Goal: Navigation & Orientation: Find specific page/section

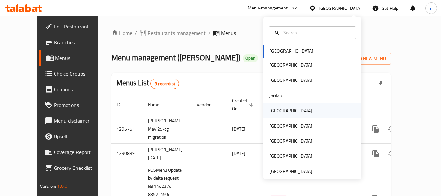
click at [276, 109] on div "Kuwait" at bounding box center [290, 110] width 43 height 7
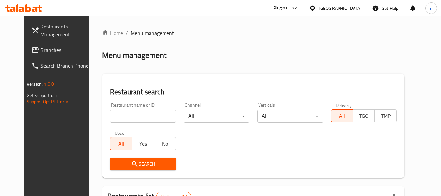
click at [40, 52] on span "Branches" at bounding box center [66, 50] width 52 height 8
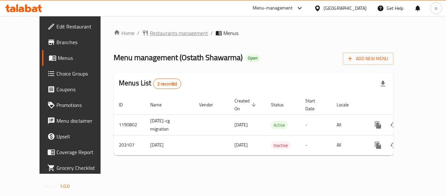
click at [155, 33] on span "Restaurants management" at bounding box center [179, 33] width 58 height 8
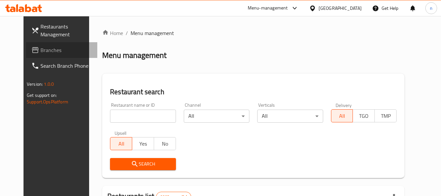
click at [40, 52] on span "Branches" at bounding box center [66, 50] width 52 height 8
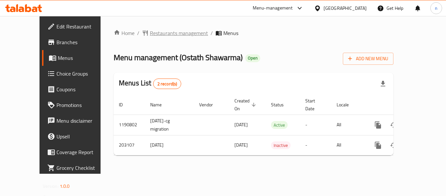
click at [150, 34] on span "Restaurants management" at bounding box center [179, 33] width 58 height 8
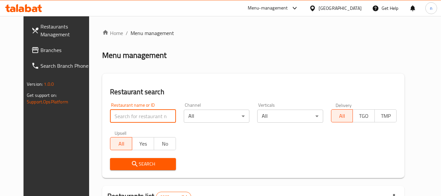
click at [136, 117] on input "search" at bounding box center [143, 115] width 66 height 13
paste input "622494"
type input "622494"
click button "Search" at bounding box center [143, 164] width 66 height 12
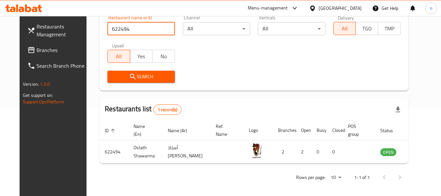
scroll to position [87, 0]
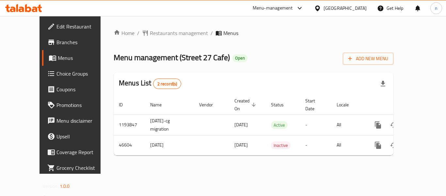
click at [300, 8] on icon at bounding box center [299, 8] width 4 height 3
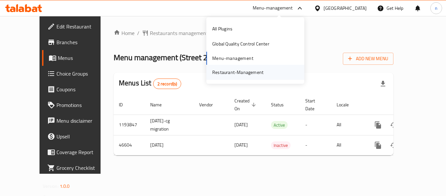
click at [243, 73] on div "Restaurant-Management" at bounding box center [237, 72] width 51 height 7
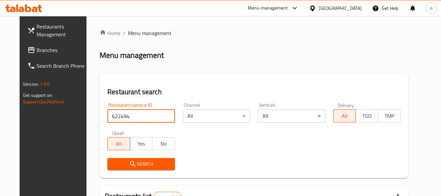
scroll to position [87, 0]
